Goal: Task Accomplishment & Management: Use online tool/utility

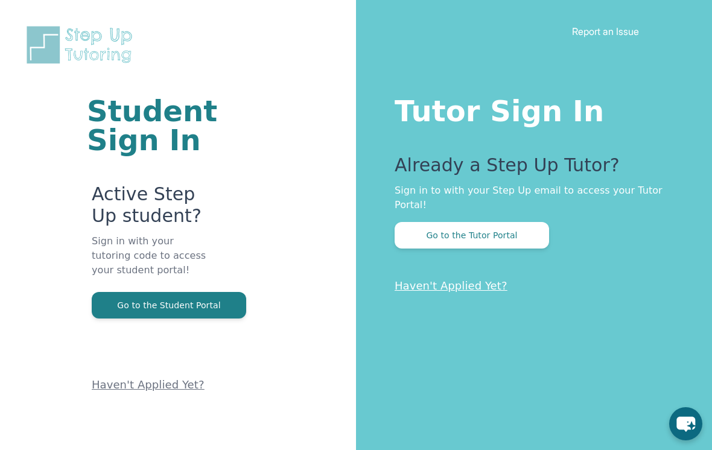
click at [511, 243] on button "Go to the Tutor Portal" at bounding box center [472, 235] width 154 height 27
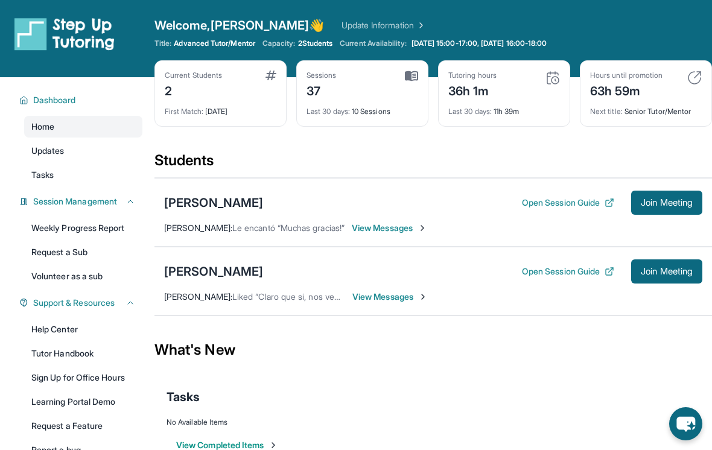
click at [673, 205] on span "Join Meeting" at bounding box center [667, 202] width 52 height 7
click at [675, 203] on span "Join Meeting" at bounding box center [667, 202] width 52 height 7
click at [675, 202] on span "Join Meeting" at bounding box center [667, 202] width 52 height 7
click at [695, 207] on button "Join Meeting" at bounding box center [666, 203] width 71 height 24
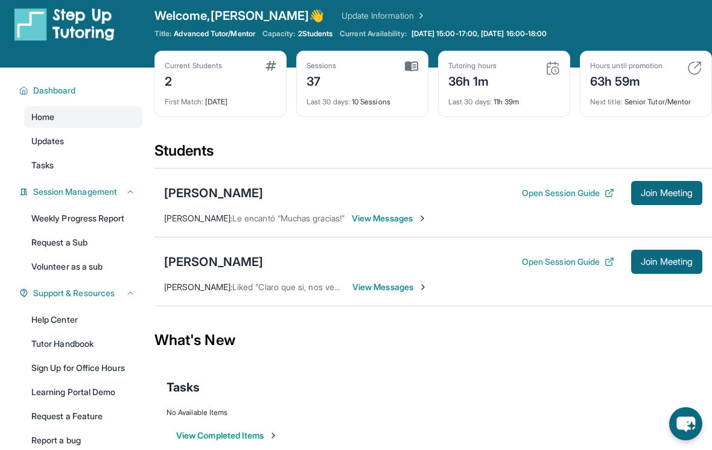
scroll to position [10, 0]
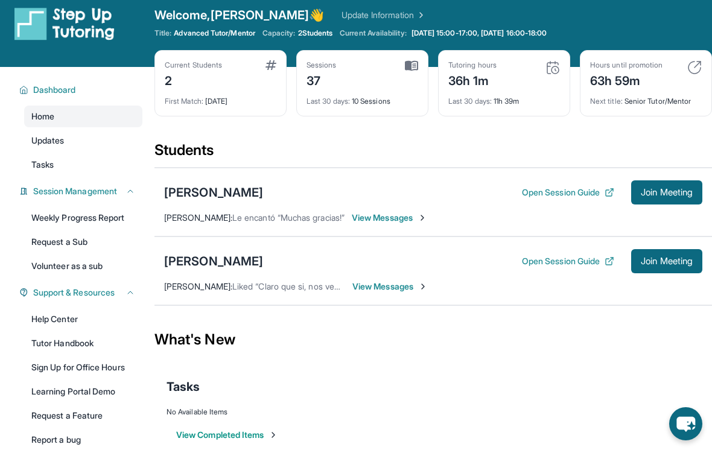
click at [687, 189] on span "Join Meeting" at bounding box center [667, 192] width 52 height 7
click at [641, 190] on span "Join Meeting" at bounding box center [667, 192] width 52 height 7
